Goal: Task Accomplishment & Management: Manage account settings

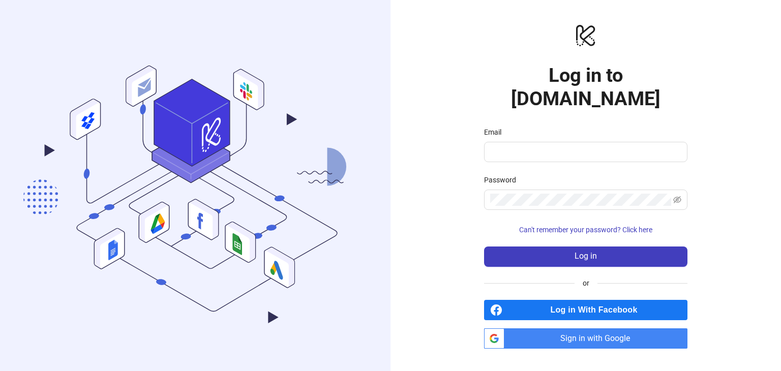
click at [616, 329] on span "Sign in with Google" at bounding box center [598, 339] width 179 height 20
